Goal: Task Accomplishment & Management: Manage account settings

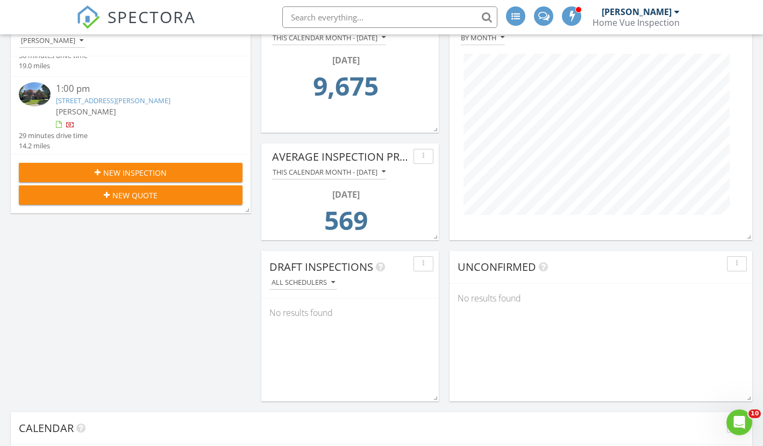
scroll to position [69, 0]
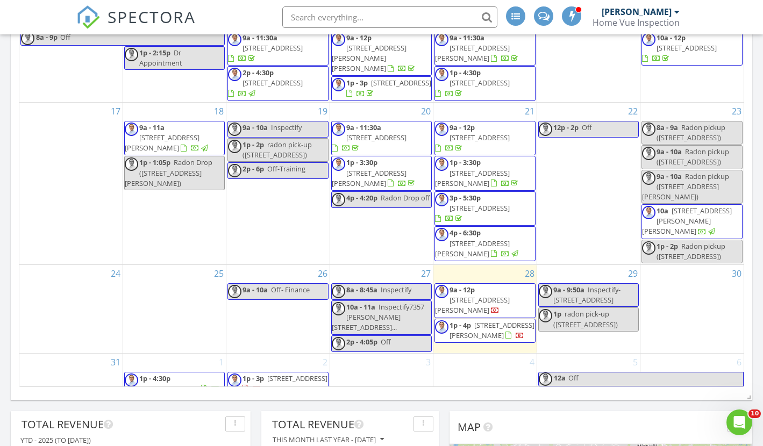
scroll to position [819, 0]
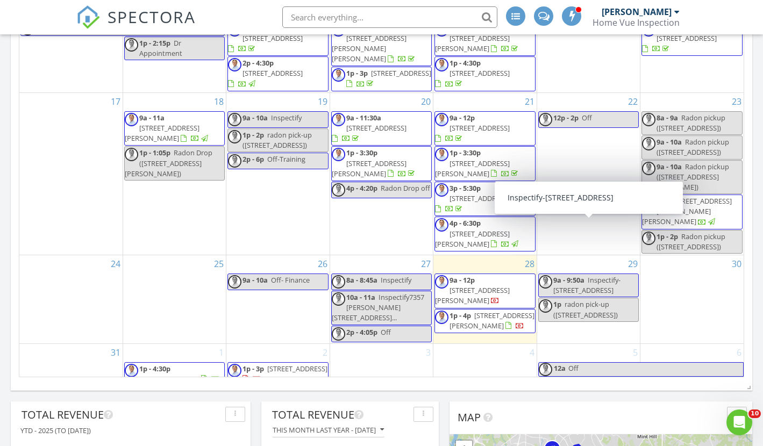
click at [597, 275] on span "Inspectify-[STREET_ADDRESS]" at bounding box center [587, 285] width 67 height 20
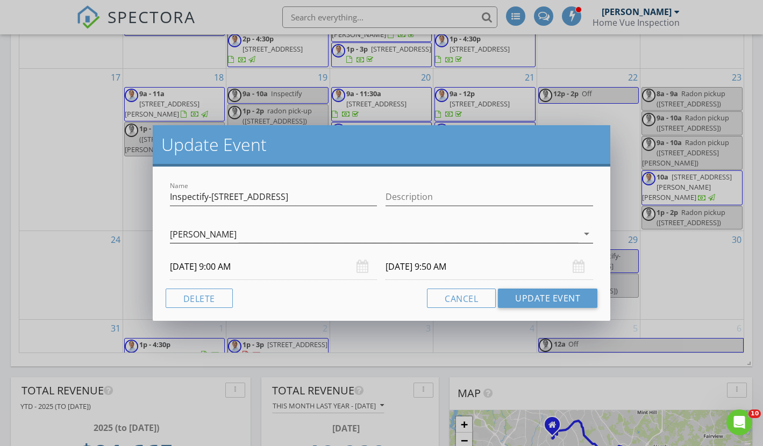
scroll to position [846, 0]
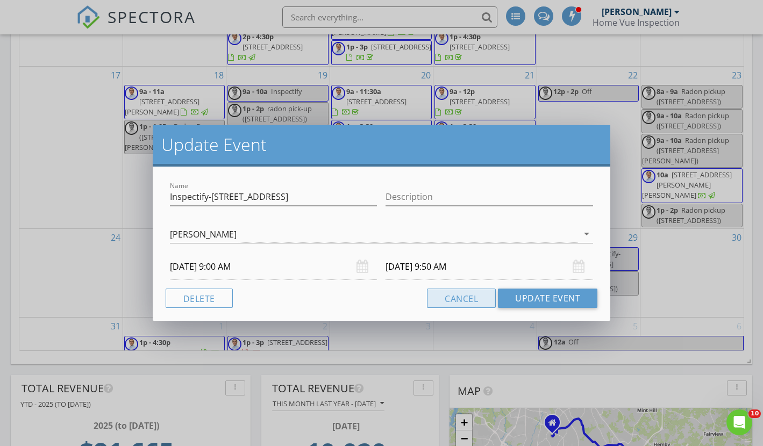
click at [453, 302] on button "Cancel" at bounding box center [461, 298] width 69 height 19
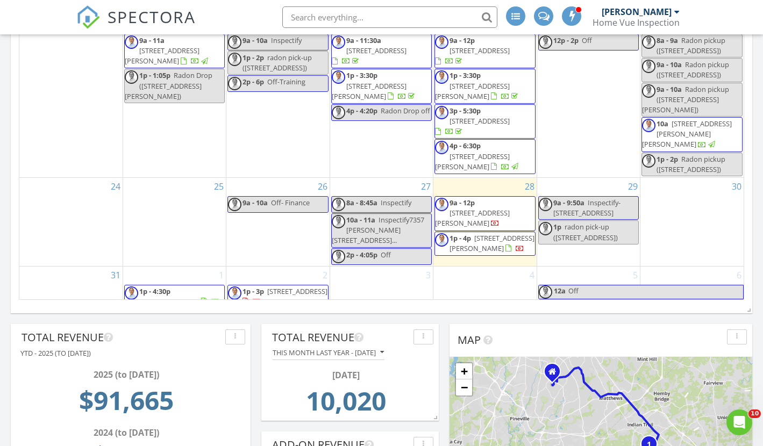
scroll to position [898, 0]
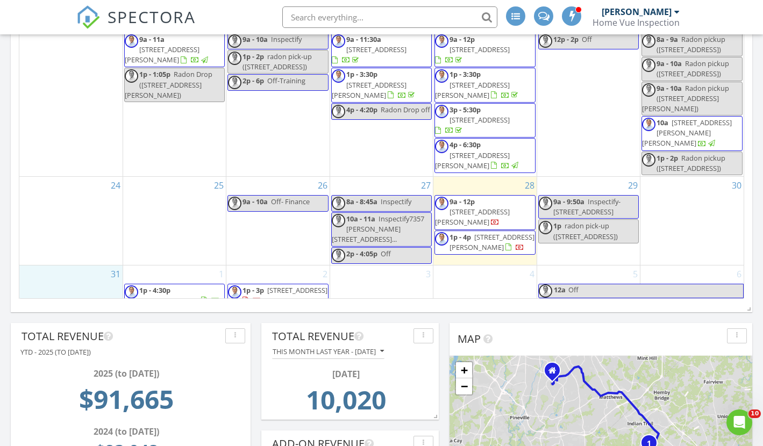
click at [76, 266] on div "31" at bounding box center [70, 305] width 103 height 79
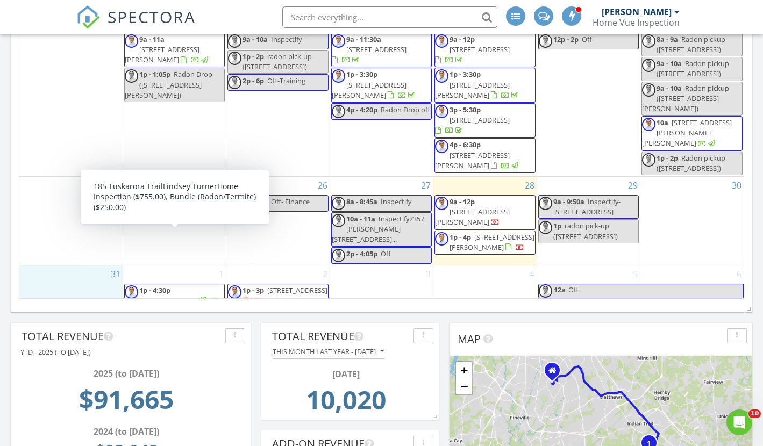
click at [186, 296] on span "[STREET_ADDRESS]" at bounding box center [169, 301] width 60 height 10
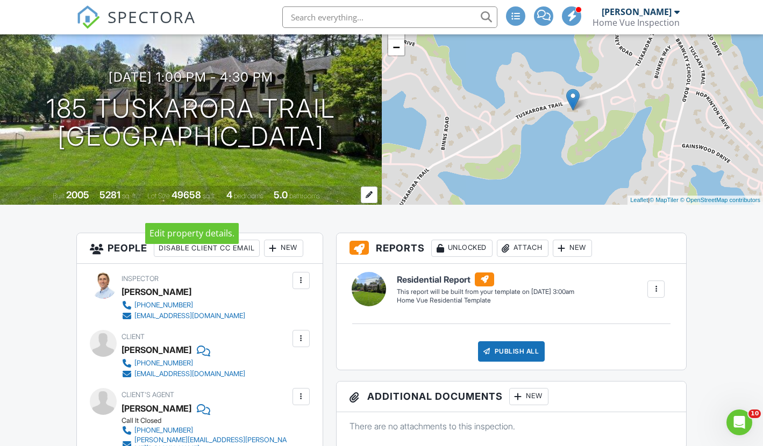
scroll to position [88, 0]
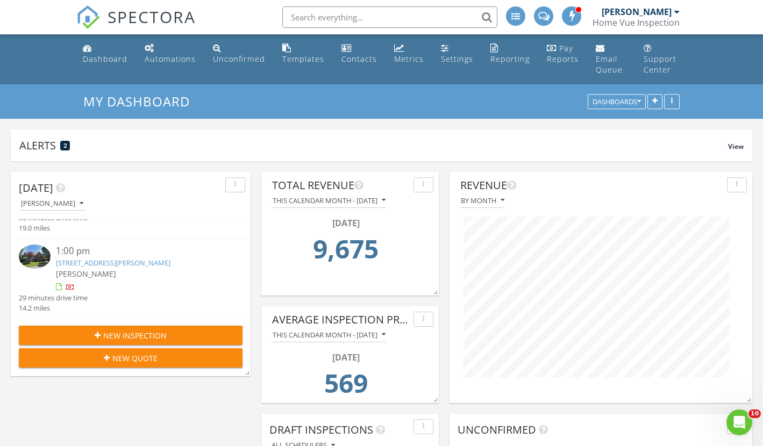
scroll to position [60, 0]
click at [130, 262] on link "[STREET_ADDRESS][PERSON_NAME]" at bounding box center [113, 264] width 115 height 10
click at [137, 264] on link "2909 Julian Glen Cir, Waxhaw, NC 28173" at bounding box center [113, 264] width 115 height 10
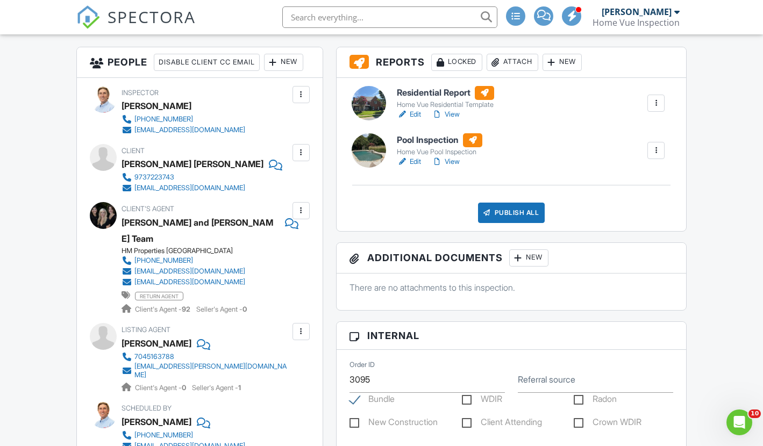
click at [456, 167] on link "View" at bounding box center [446, 162] width 28 height 11
